Goal: Transaction & Acquisition: Purchase product/service

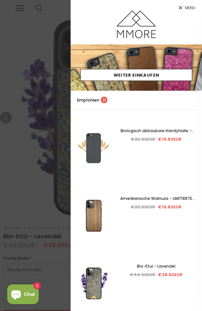
click at [19, 198] on div at bounding box center [101, 155] width 202 height 311
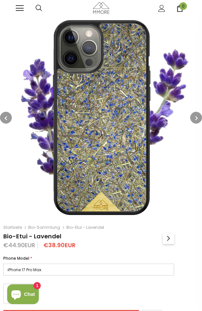
click at [198, 119] on button "button" at bounding box center [196, 118] width 12 height 12
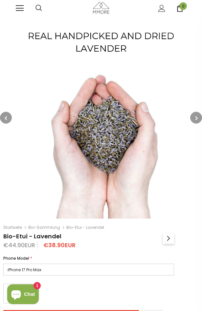
click at [198, 119] on button "button" at bounding box center [196, 118] width 12 height 12
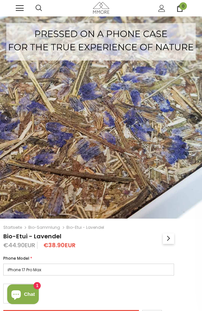
click at [198, 119] on button "button" at bounding box center [196, 118] width 12 height 12
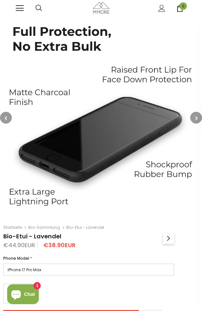
click at [198, 119] on button "button" at bounding box center [196, 118] width 12 height 12
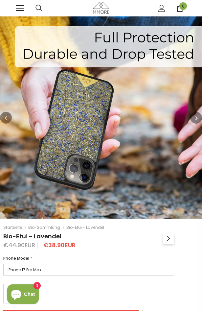
click at [198, 119] on button "button" at bounding box center [196, 118] width 12 height 12
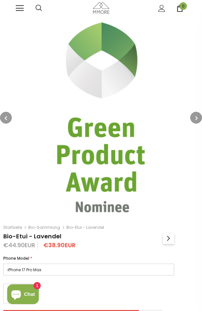
click at [198, 119] on button "button" at bounding box center [196, 118] width 12 height 12
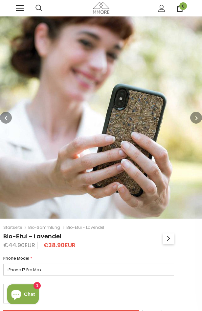
click at [198, 119] on button "button" at bounding box center [196, 118] width 12 height 12
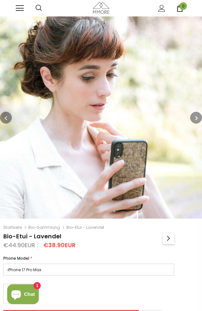
click at [198, 119] on button "button" at bounding box center [196, 118] width 12 height 12
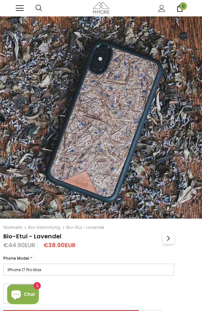
click at [198, 119] on button "button" at bounding box center [196, 118] width 12 height 12
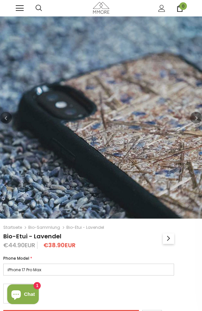
click at [198, 119] on button "button" at bounding box center [196, 118] width 12 height 12
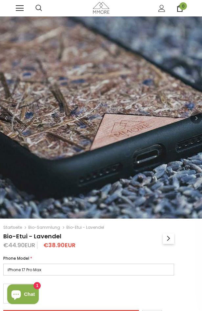
click at [198, 119] on button "button" at bounding box center [196, 118] width 12 height 12
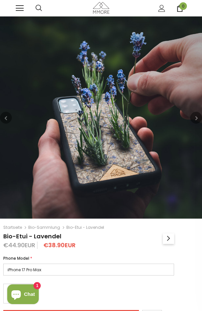
click at [198, 119] on button "button" at bounding box center [196, 118] width 12 height 12
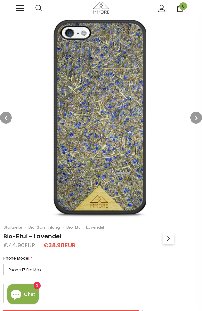
click at [198, 119] on button "button" at bounding box center [196, 118] width 12 height 12
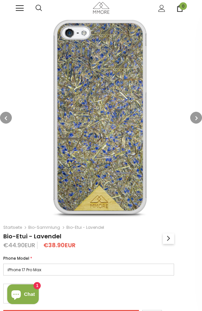
click at [198, 119] on button "button" at bounding box center [196, 118] width 12 height 12
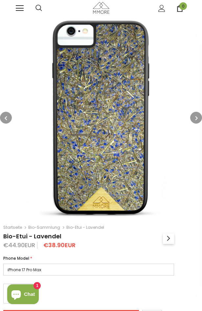
click at [198, 119] on button "button" at bounding box center [196, 118] width 12 height 12
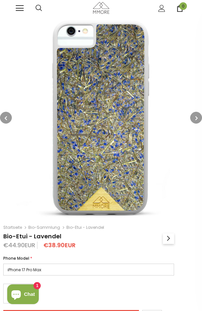
click at [198, 119] on button "button" at bounding box center [196, 118] width 12 height 12
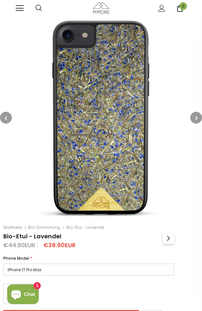
click at [56, 227] on link "Bio-Sammlung" at bounding box center [44, 227] width 32 height 6
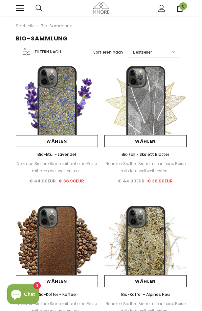
click at [143, 109] on img at bounding box center [145, 105] width 82 height 82
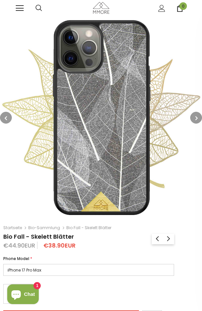
click at [193, 118] on button "button" at bounding box center [196, 118] width 12 height 12
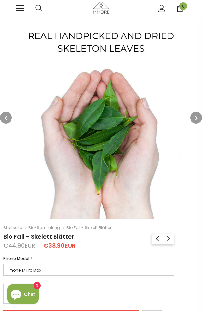
click at [193, 118] on button "button" at bounding box center [196, 118] width 12 height 12
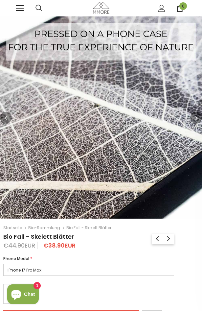
click at [193, 118] on button "button" at bounding box center [196, 118] width 12 height 12
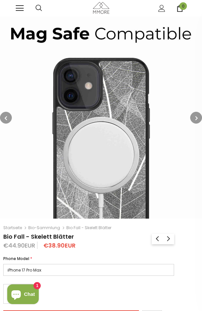
click at [193, 118] on button "button" at bounding box center [196, 118] width 12 height 12
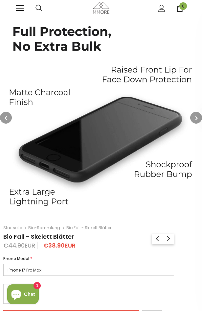
click at [193, 118] on button "button" at bounding box center [196, 118] width 12 height 12
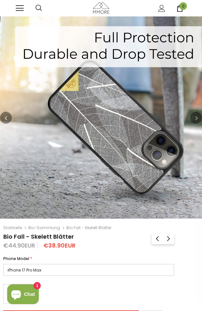
click at [193, 118] on button "button" at bounding box center [196, 118] width 12 height 12
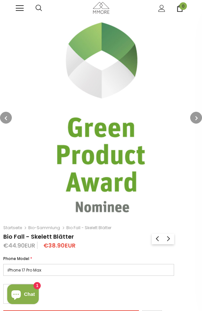
click at [193, 118] on button "button" at bounding box center [196, 118] width 12 height 12
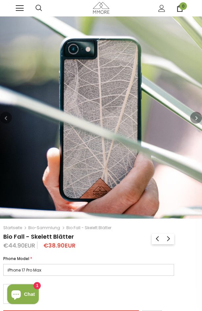
click at [50, 228] on link "Bio-Sammlung" at bounding box center [44, 228] width 32 height 6
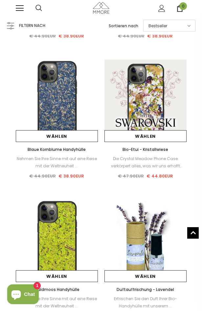
scroll to position [427, 0]
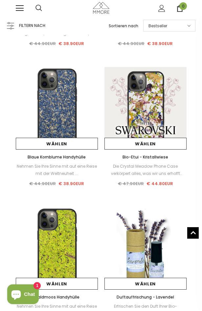
click at [141, 262] on img at bounding box center [145, 248] width 82 height 82
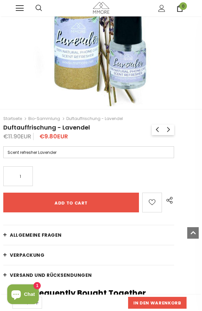
scroll to position [131, 0]
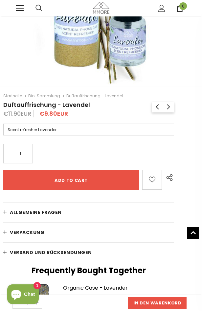
click at [62, 213] on span "Allgemeine Fragen" at bounding box center [36, 212] width 52 height 7
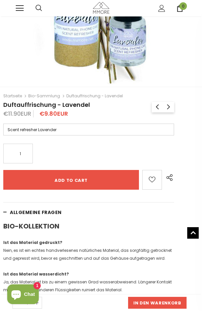
click at [41, 215] on link "Allgemeine Fragen" at bounding box center [88, 212] width 171 height 20
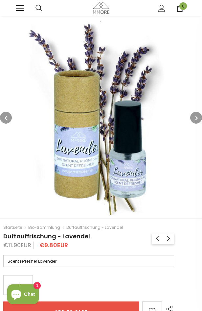
scroll to position [33, 0]
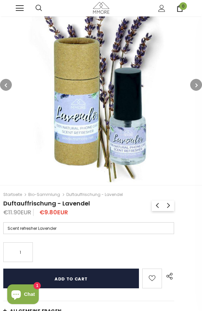
click at [74, 279] on input "Add to cart" at bounding box center [71, 278] width 136 height 20
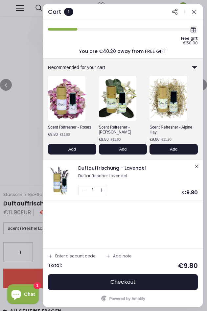
click at [195, 67] on icon at bounding box center [194, 67] width 4 height 2
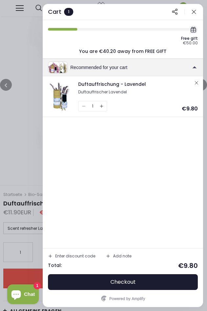
click at [192, 11] on icon "button" at bounding box center [193, 12] width 7 height 7
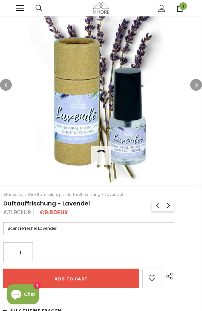
click at [46, 193] on link "Bio-Sammlung" at bounding box center [44, 194] width 32 height 6
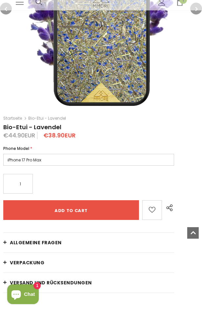
scroll to position [131, 0]
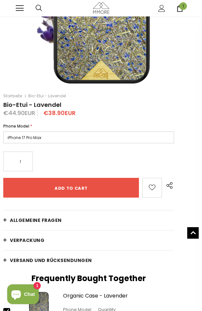
click at [43, 136] on select "iPhone 17 Pro Max iPhone 17 Pro iPhone 17 Air iPhone 17 iPhone 16e iPhone 16 Pr…" at bounding box center [88, 137] width 171 height 12
select select "Samsung Galaxy S24"
click at [3, 131] on select "iPhone 17 Pro Max iPhone 17 Pro iPhone 17 Air iPhone 17 iPhone 16e iPhone 16 Pr…" at bounding box center [88, 137] width 171 height 12
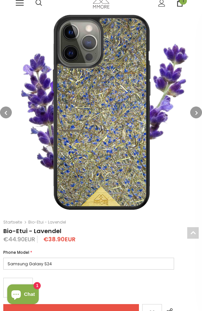
scroll to position [99, 0]
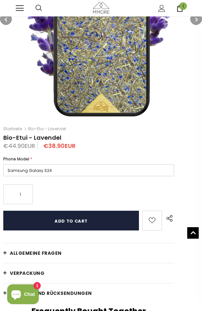
click at [75, 221] on input "Add to cart" at bounding box center [71, 220] width 136 height 20
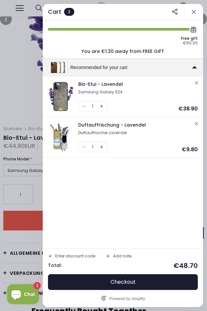
click at [84, 69] on div "Recommended for your cart" at bounding box center [130, 67] width 121 height 5
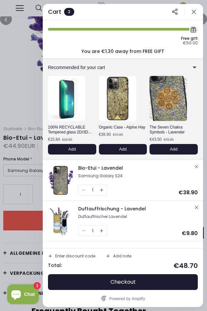
click at [195, 12] on icon "button" at bounding box center [193, 12] width 7 height 7
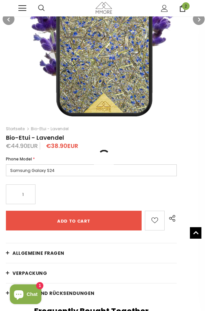
scroll to position [0, 0]
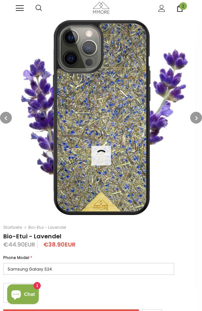
click at [16, 6] on link at bounding box center [20, 8] width 8 height 8
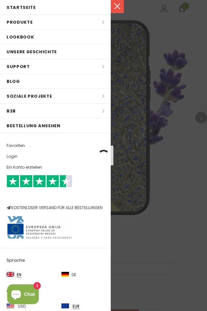
click at [119, 2] on span at bounding box center [115, 1] width 8 height 1
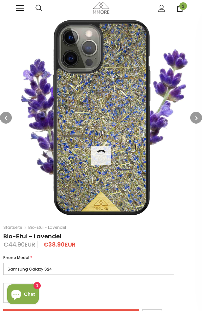
click at [15, 10] on div "Trending iPhone Samsung" at bounding box center [100, 8] width 177 height 16
click at [16, 6] on span at bounding box center [20, 5] width 8 height 1
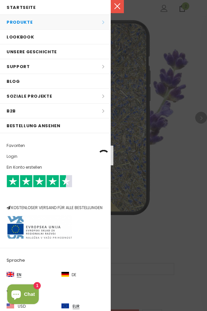
click at [24, 21] on li "Produkte Produkte Alle Produkte Alle Produkte PROBE SETS Bio-Sammlung Holz-Samm…" at bounding box center [55, 22] width 111 height 15
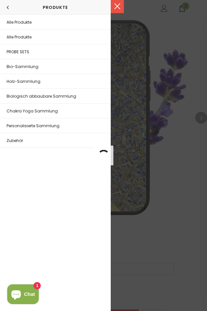
click at [21, 52] on span "PROBE SETS" at bounding box center [18, 52] width 23 height 6
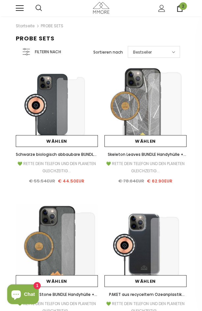
click at [23, 24] on link "Startseite" at bounding box center [25, 26] width 19 height 8
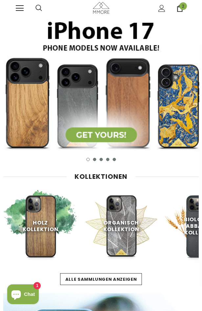
click at [44, 229] on span "Holz Kollektion" at bounding box center [41, 226] width 36 height 14
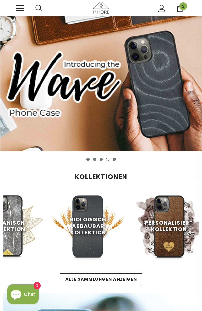
scroll to position [0, 131]
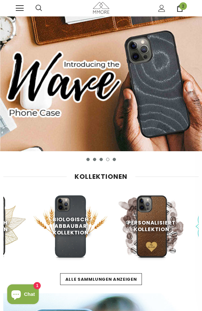
click at [68, 244] on img at bounding box center [70, 226] width 74 height 74
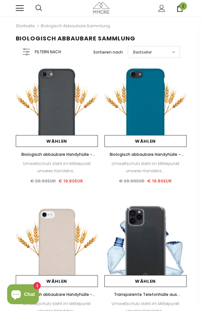
click at [32, 25] on link "Startseite" at bounding box center [25, 26] width 19 height 8
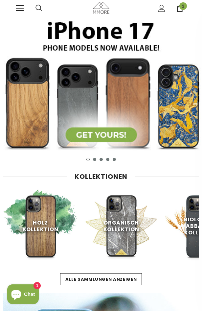
click at [39, 223] on span "Holz Kollektion" at bounding box center [41, 226] width 36 height 14
click at [38, 254] on img at bounding box center [40, 226] width 74 height 74
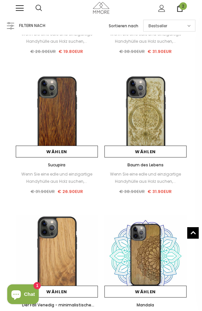
scroll to position [296, 0]
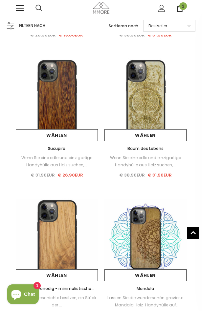
click at [144, 98] on img at bounding box center [145, 99] width 82 height 82
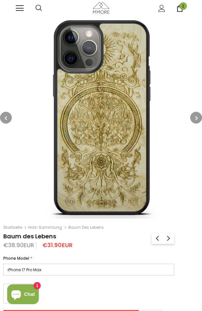
click at [194, 118] on button "button" at bounding box center [196, 118] width 12 height 12
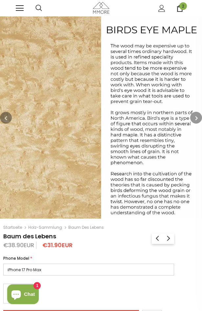
click at [194, 118] on button "button" at bounding box center [196, 118] width 12 height 12
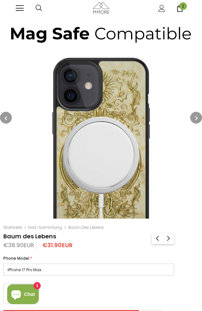
click at [194, 118] on button "button" at bounding box center [196, 118] width 12 height 12
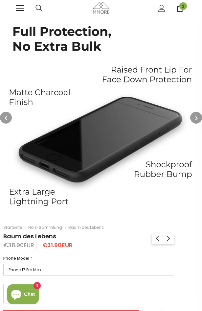
click at [194, 118] on button "button" at bounding box center [196, 118] width 12 height 12
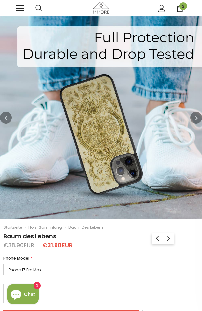
click at [50, 229] on link "Holz-Sammlung" at bounding box center [45, 227] width 34 height 6
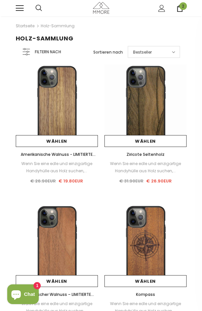
click at [32, 26] on link "Startseite" at bounding box center [25, 26] width 19 height 8
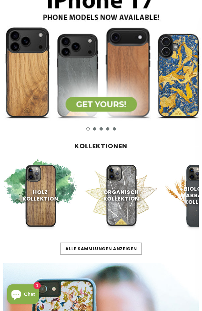
scroll to position [66, 0]
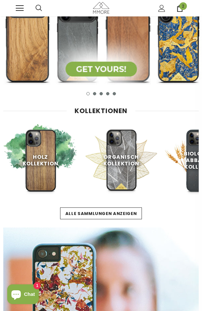
click at [127, 163] on span "organisch Kollektion" at bounding box center [121, 160] width 36 height 14
click at [125, 190] on img at bounding box center [121, 160] width 74 height 74
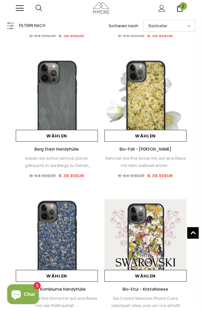
scroll to position [296, 0]
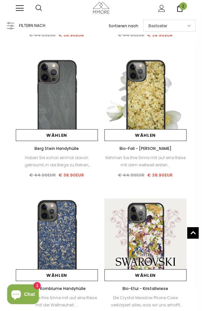
click at [62, 242] on img at bounding box center [57, 239] width 82 height 82
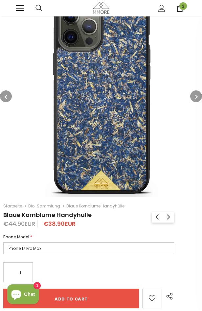
scroll to position [33, 0]
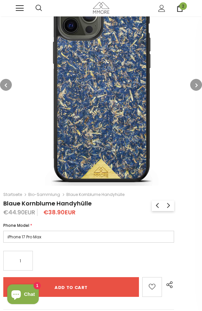
click at [192, 84] on button "button" at bounding box center [196, 85] width 12 height 12
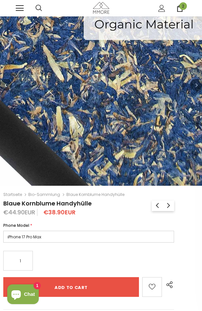
click at [193, 83] on button "button" at bounding box center [196, 85] width 12 height 12
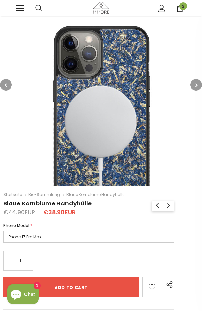
click at [193, 83] on button "button" at bounding box center [196, 85] width 12 height 12
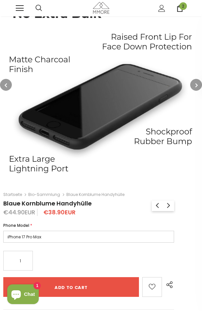
click at [193, 83] on button "button" at bounding box center [196, 85] width 12 height 12
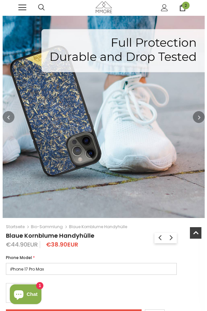
scroll to position [0, 0]
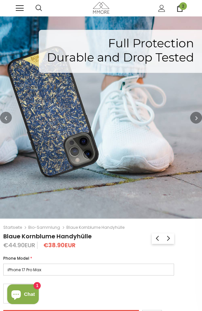
click at [24, 10] on div at bounding box center [26, 8] width 20 height 16
click at [21, 6] on span at bounding box center [20, 5] width 8 height 1
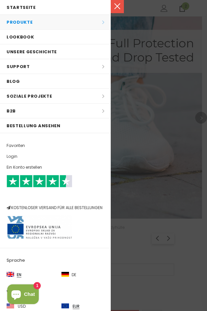
click at [24, 22] on li "Produkte Produkte Alle Produkte Alle Produkte PROBE SETS Bio-Sammlung Holz-Samm…" at bounding box center [55, 22] width 111 height 15
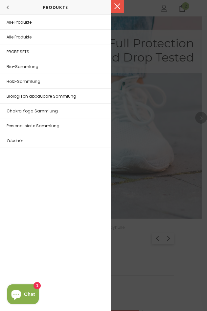
click at [19, 112] on span "Chakra Yoga Sammlung" at bounding box center [32, 111] width 51 height 6
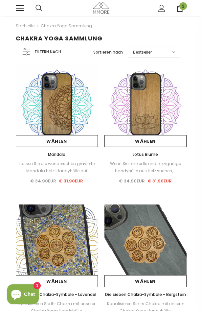
click at [20, 12] on link at bounding box center [20, 8] width 8 height 8
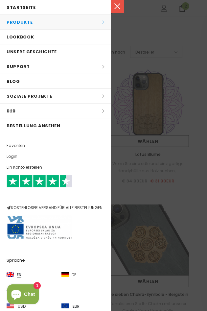
click at [31, 27] on li "Produkte Produkte Alle Produkte Alle Produkte PROBE SETS Bio-Sammlung Holz-Samm…" at bounding box center [55, 22] width 111 height 15
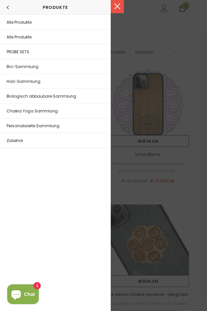
click at [20, 142] on span "Zubehör" at bounding box center [15, 141] width 16 height 6
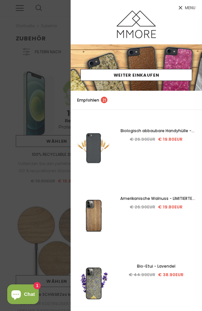
click at [12, 82] on div at bounding box center [101, 155] width 202 height 311
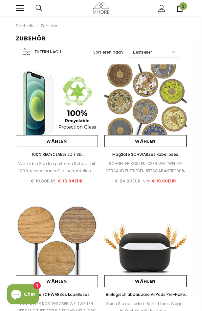
click at [180, 9] on span "2" at bounding box center [183, 6] width 8 height 8
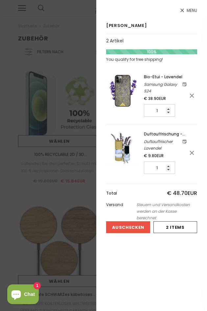
click at [134, 221] on div "Versand Steuern und Versandkosten werden an der Kasse berechnet" at bounding box center [151, 211] width 91 height 20
click at [130, 226] on button "Auschecken" at bounding box center [128, 227] width 44 height 12
